Goal: Task Accomplishment & Management: Use online tool/utility

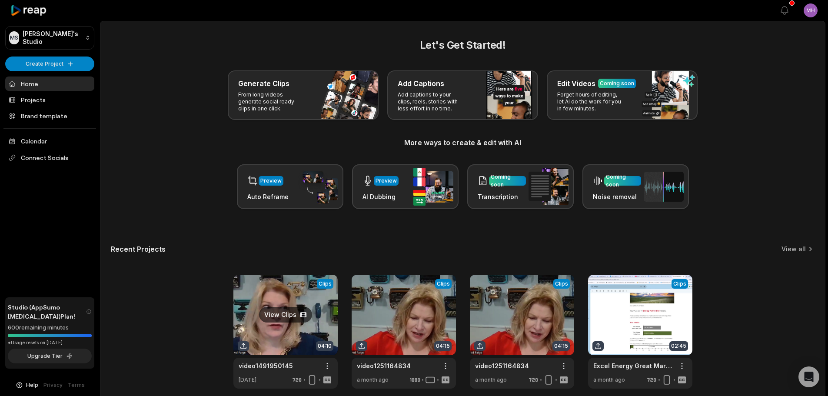
click at [274, 316] on link at bounding box center [285, 332] width 104 height 114
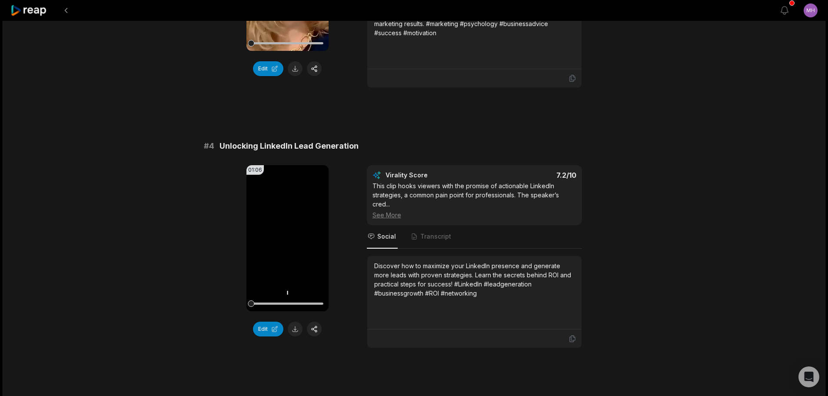
scroll to position [782, 0]
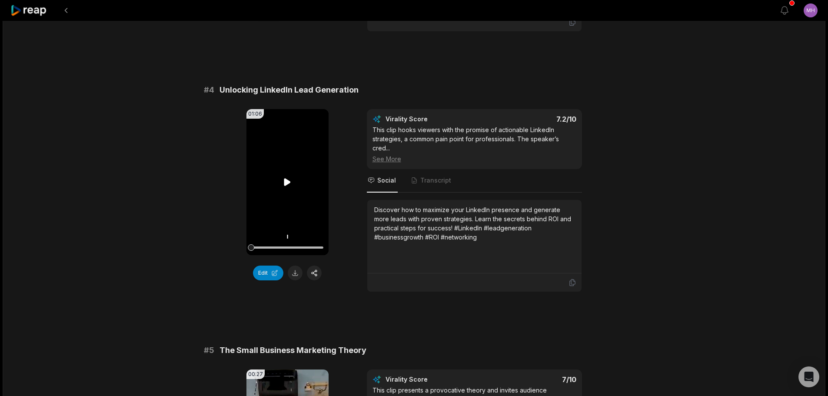
click at [287, 187] on video "Your browser does not support mp4 format." at bounding box center [287, 182] width 82 height 146
click at [296, 272] on button at bounding box center [295, 273] width 15 height 15
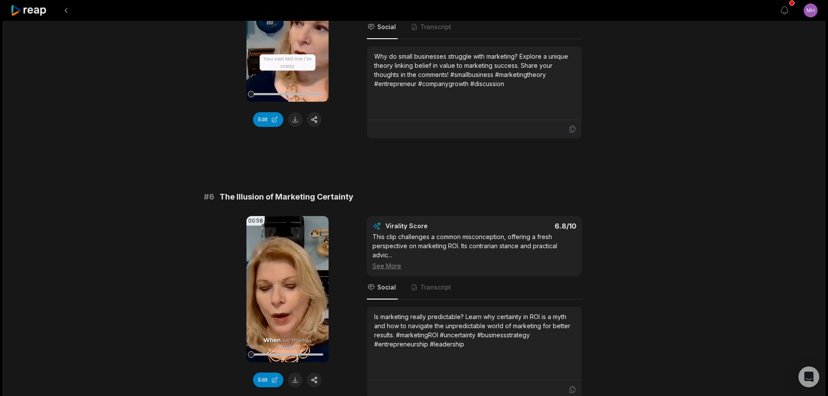
scroll to position [1265, 0]
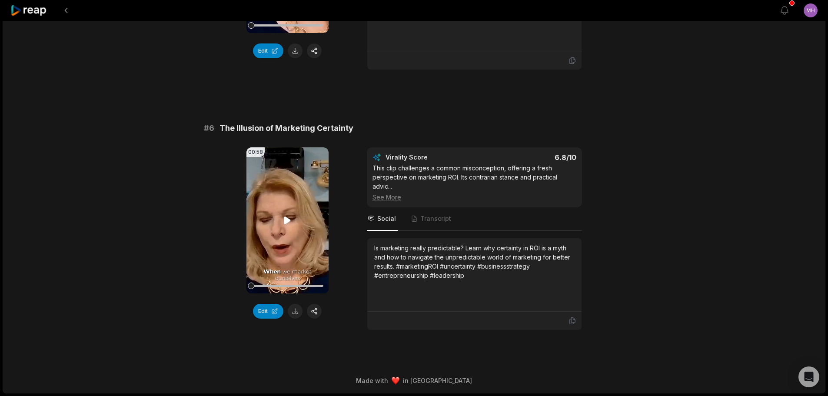
click at [283, 221] on icon at bounding box center [287, 220] width 10 height 10
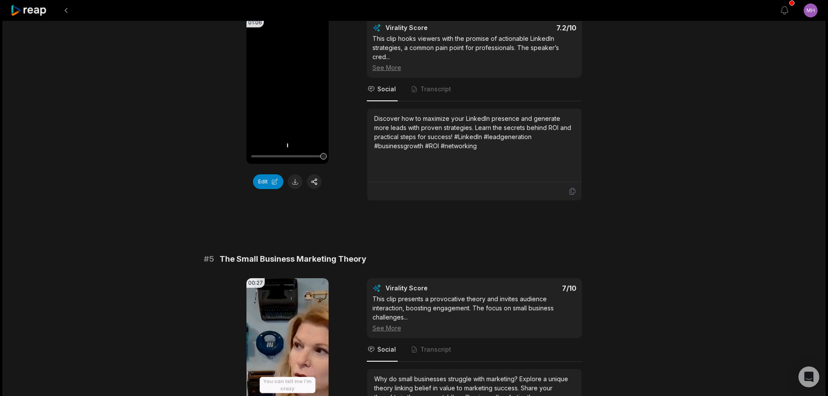
scroll to position [526, 0]
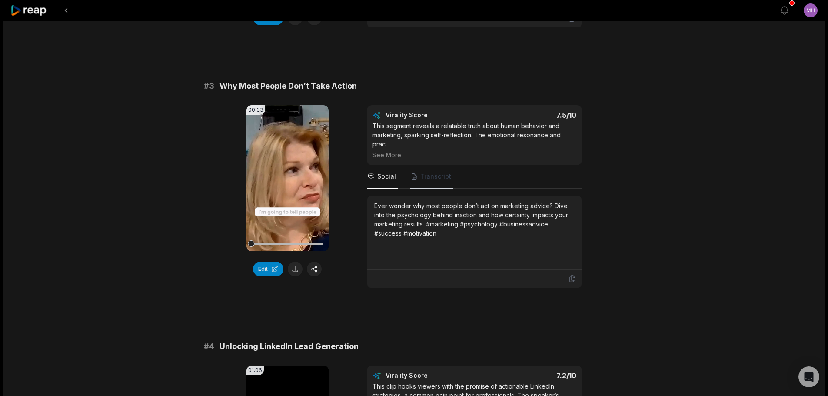
click at [436, 178] on span "Transcript" at bounding box center [435, 176] width 31 height 9
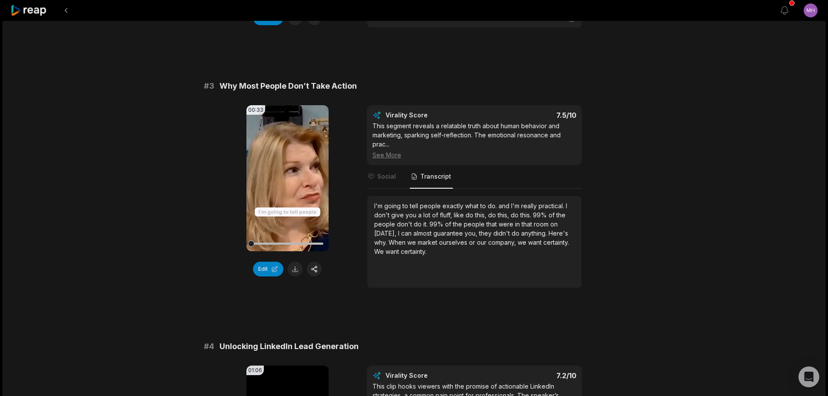
scroll to position [787, 0]
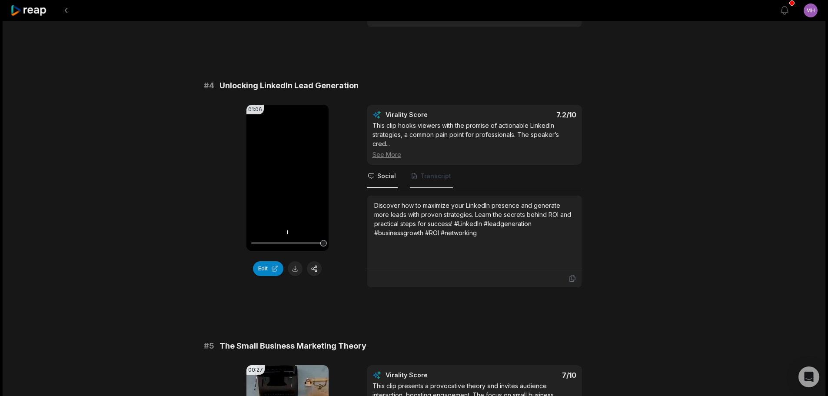
click at [444, 180] on span "Transcript" at bounding box center [431, 176] width 43 height 23
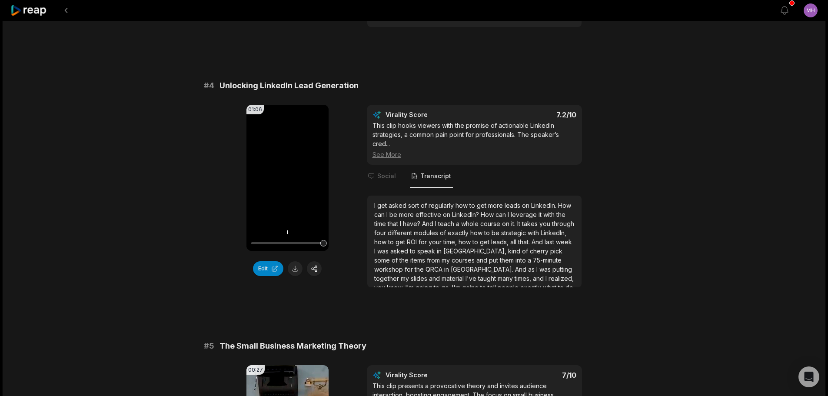
click at [371, 204] on div "I get asked sort of regularly how to get more leads on LinkedIn. How can I be m…" at bounding box center [474, 242] width 214 height 92
click at [373, 206] on div "I get asked sort of regularly how to get more leads on LinkedIn. How can I be m…" at bounding box center [474, 242] width 214 height 92
click at [379, 203] on span "get" at bounding box center [382, 205] width 11 height 7
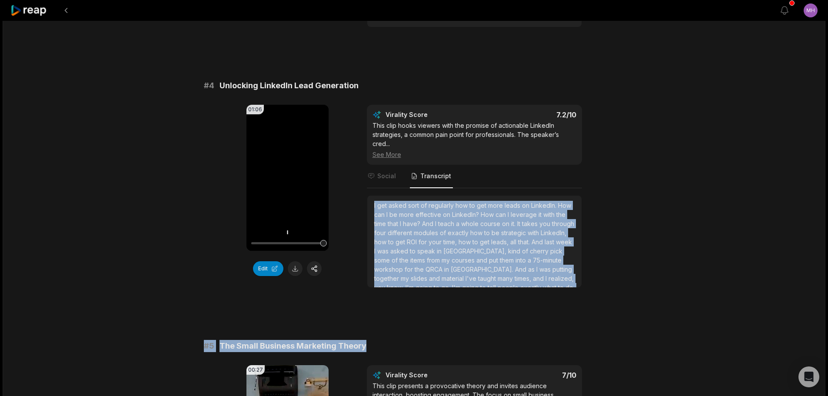
scroll to position [23, 0]
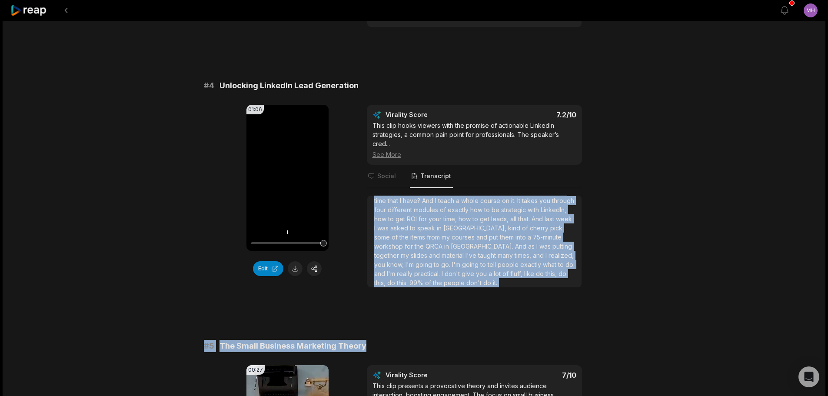
drag, startPoint x: 374, startPoint y: 208, endPoint x: 436, endPoint y: 310, distance: 119.6
click at [436, 310] on div "# 1 What Truly Drives Marketing Effort 00:37 Your browser does not support mp4 …" at bounding box center [414, 63] width 421 height 1492
copy div "I get asked sort of regularly how to get more leads on LinkedIn. How can I be m…"
click at [689, 110] on div "04:10 video1491950145 3 days ago English en 00:00 - 04:10 Portrait 25 fps Deep …" at bounding box center [414, 52] width 823 height 1637
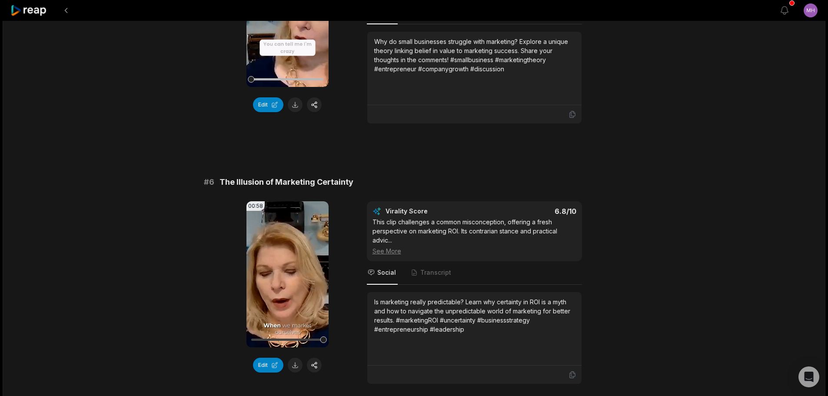
scroll to position [1265, 0]
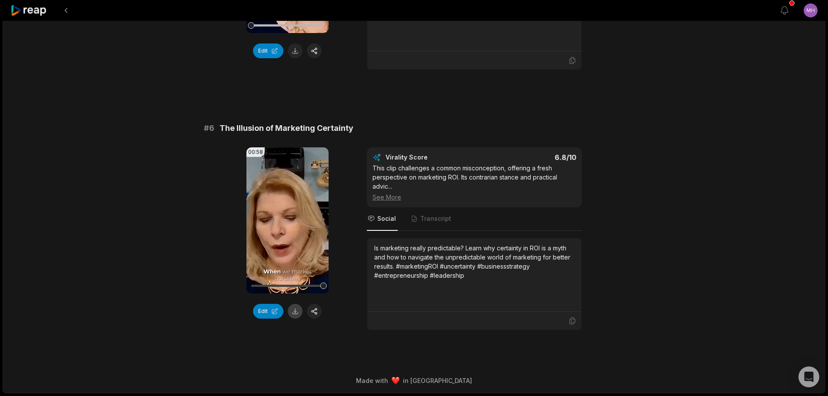
click at [296, 307] on button at bounding box center [295, 311] width 15 height 15
click at [432, 222] on span "Transcript" at bounding box center [435, 218] width 31 height 9
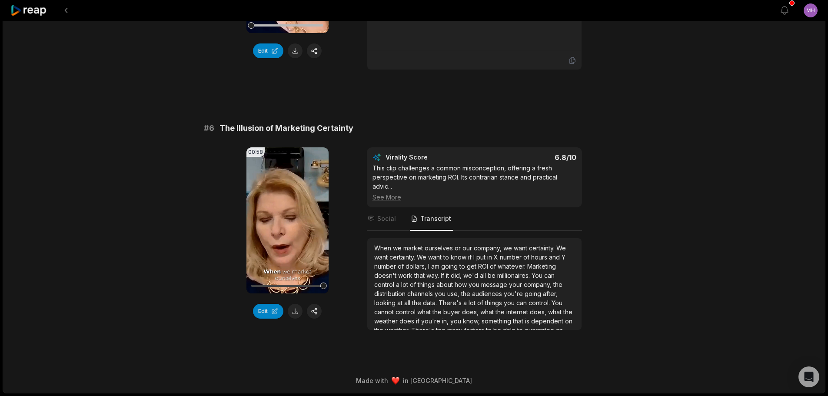
drag, startPoint x: 376, startPoint y: 248, endPoint x: 401, endPoint y: 166, distance: 85.6
click at [376, 246] on span "When" at bounding box center [383, 247] width 19 height 7
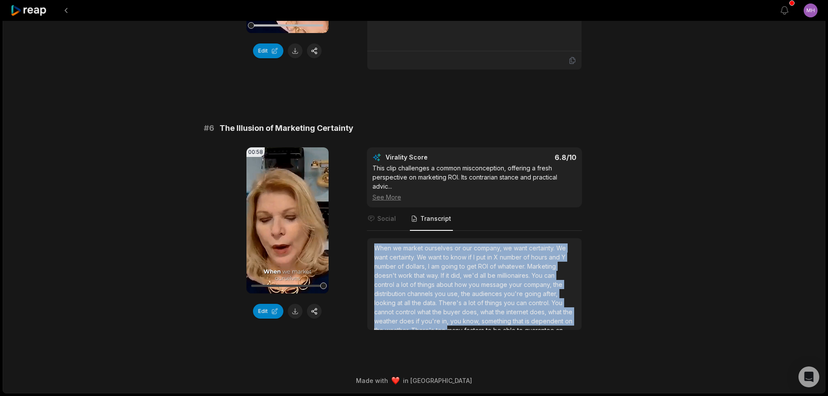
scroll to position [23, 0]
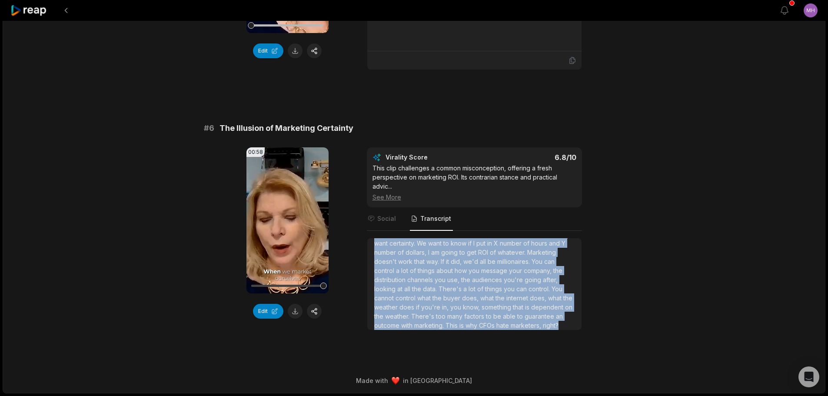
drag, startPoint x: 376, startPoint y: 249, endPoint x: 492, endPoint y: 329, distance: 141.5
click at [492, 329] on div "When we market ourselves or our company, we want certainty. We want certainty. …" at bounding box center [474, 279] width 200 height 100
copy div "When we market ourselves or our company, we want certainty. We want certainty. …"
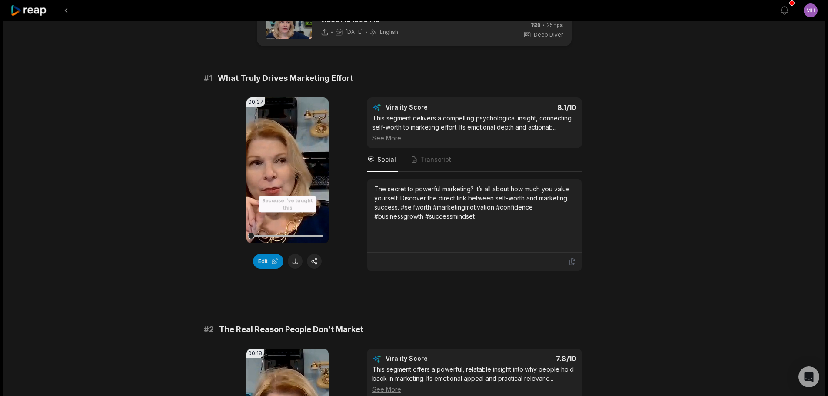
scroll to position [0, 0]
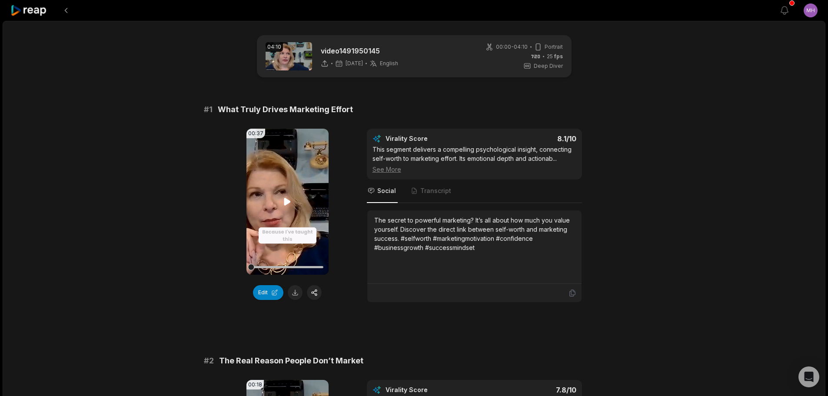
click at [285, 195] on video "Your browser does not support mp4 format." at bounding box center [287, 202] width 82 height 146
click at [268, 292] on button "Edit" at bounding box center [268, 292] width 30 height 15
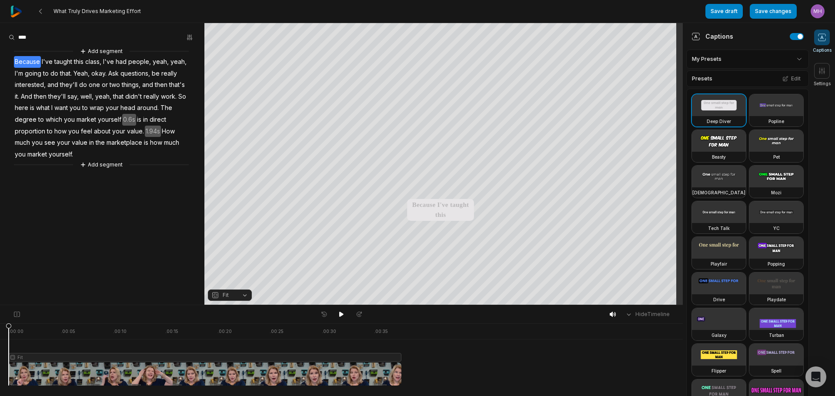
click at [724, 187] on video at bounding box center [719, 177] width 54 height 22
click at [784, 80] on button "Edit" at bounding box center [790, 78] width 23 height 11
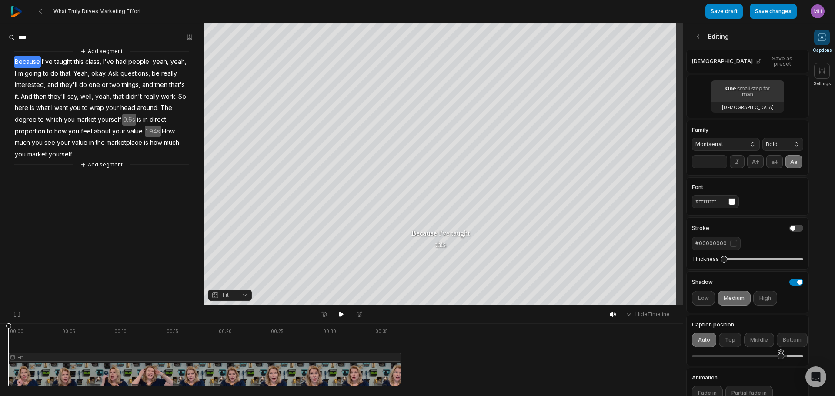
drag, startPoint x: 766, startPoint y: 366, endPoint x: 781, endPoint y: 368, distance: 15.4
click at [781, 366] on div "85" at bounding box center [747, 356] width 111 height 18
click at [770, 15] on button "Save changes" at bounding box center [772, 11] width 47 height 15
